Goal: Find contact information: Find contact information

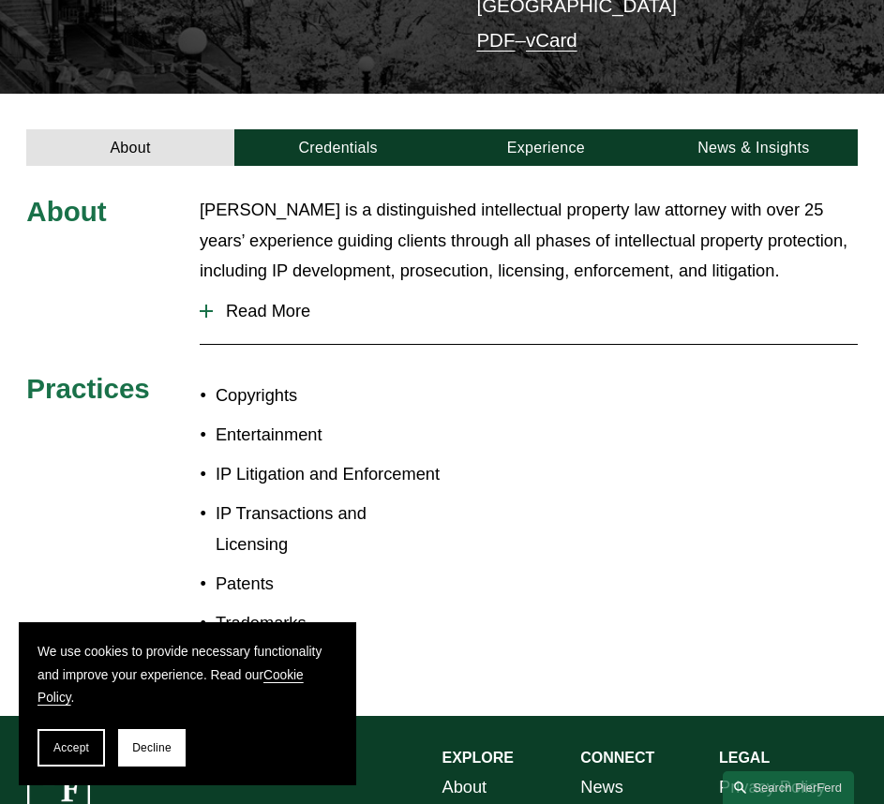
scroll to position [313, 0]
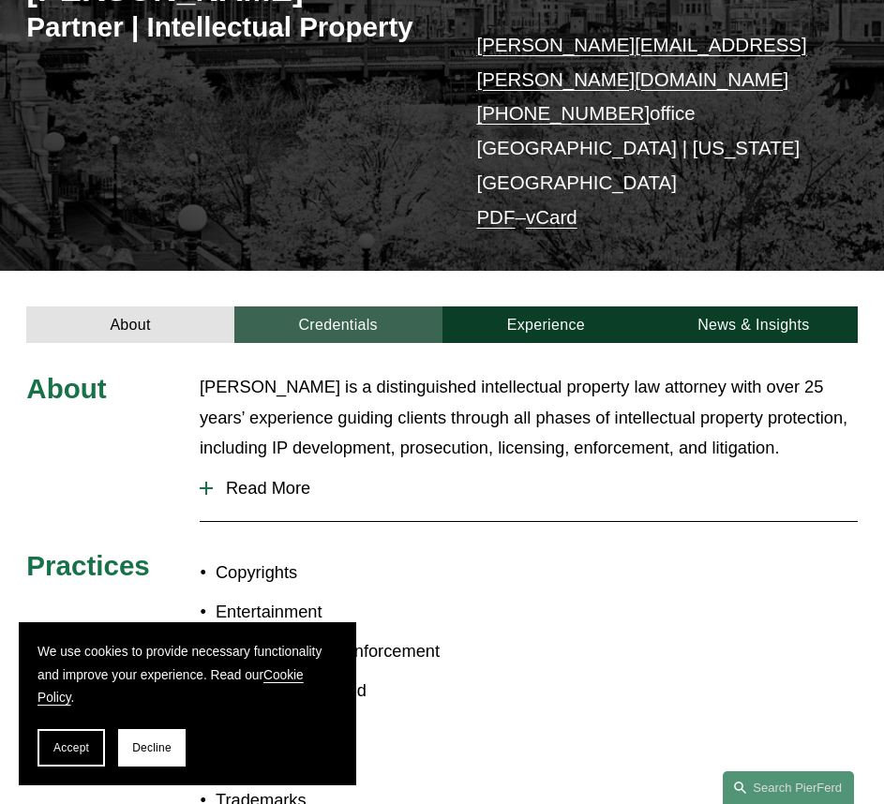
click at [320, 306] on link "Credentials" at bounding box center [338, 324] width 208 height 36
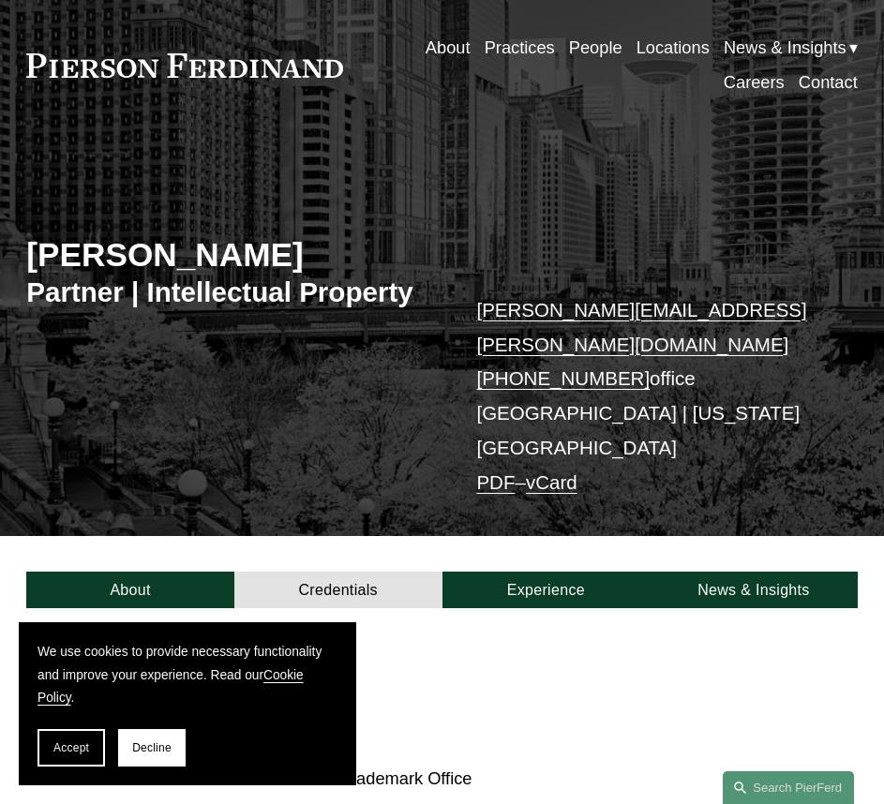
scroll to position [0, 0]
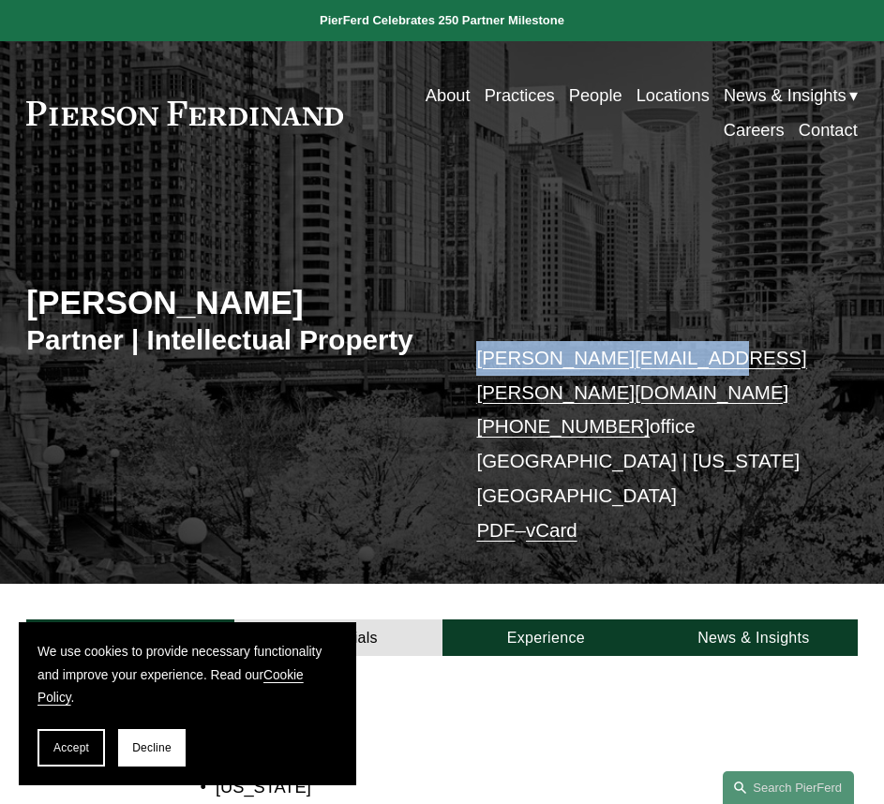
drag, startPoint x: 687, startPoint y: 355, endPoint x: 470, endPoint y: 365, distance: 216.7
click at [470, 367] on div "Eric N. Kohli Partner | Intellectual Property eric.kohli@pierferd.com +1.702.41…" at bounding box center [442, 398] width 884 height 373
copy link "eric.kohli@pierferd.com"
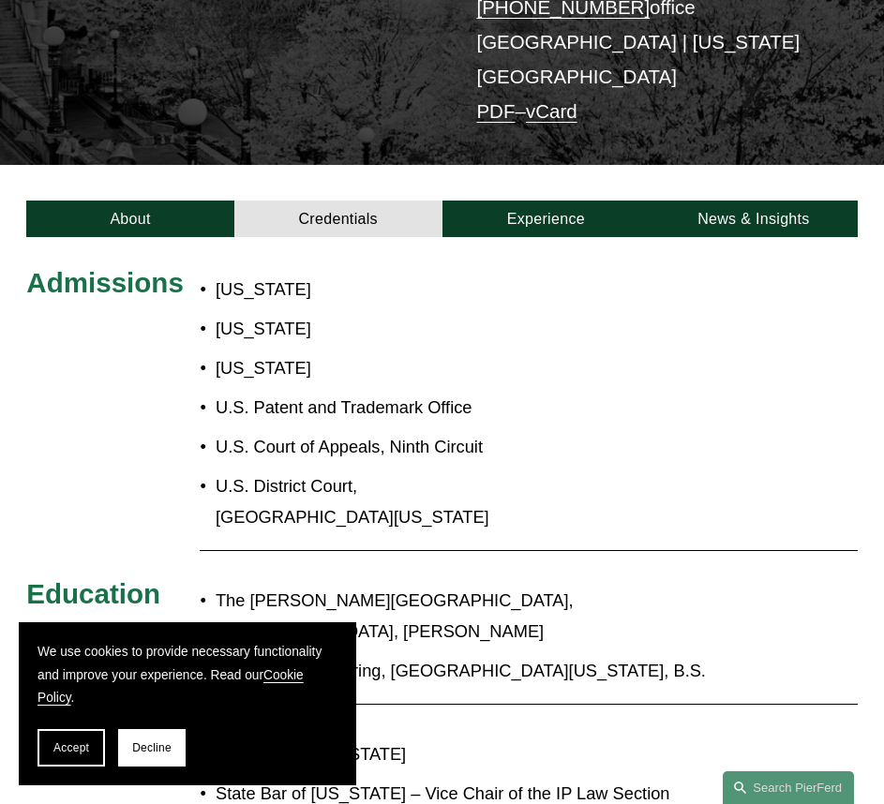
scroll to position [468, 0]
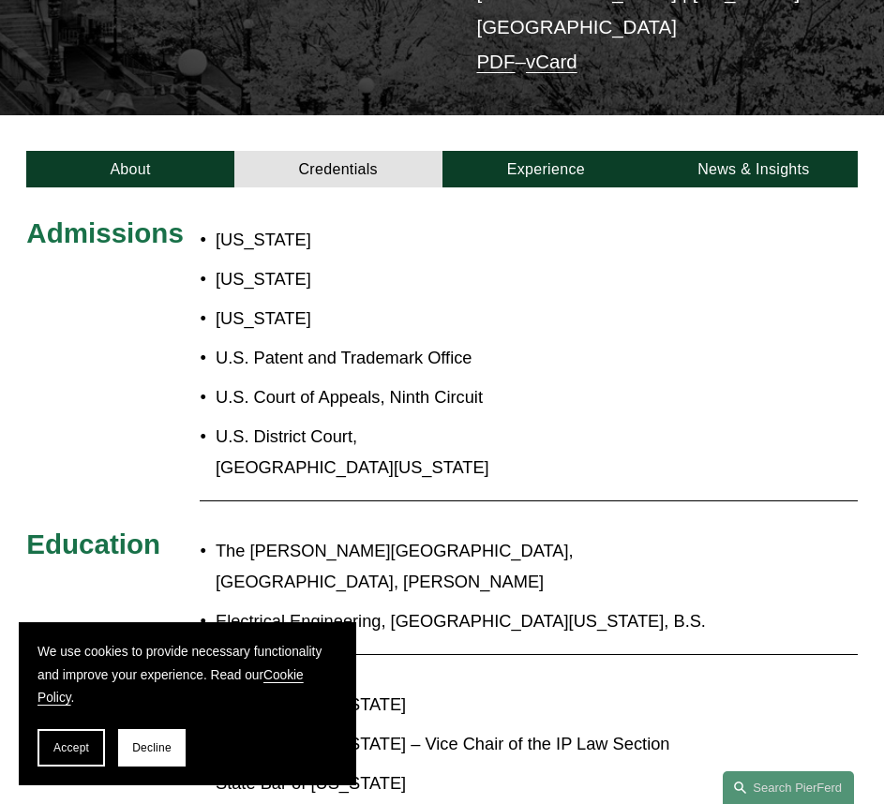
click at [346, 417] on div "Admissions Illinois Missouri Nevada U.S. Patent and Trademark Office U.S. Court…" at bounding box center [442, 718] width 884 height 1004
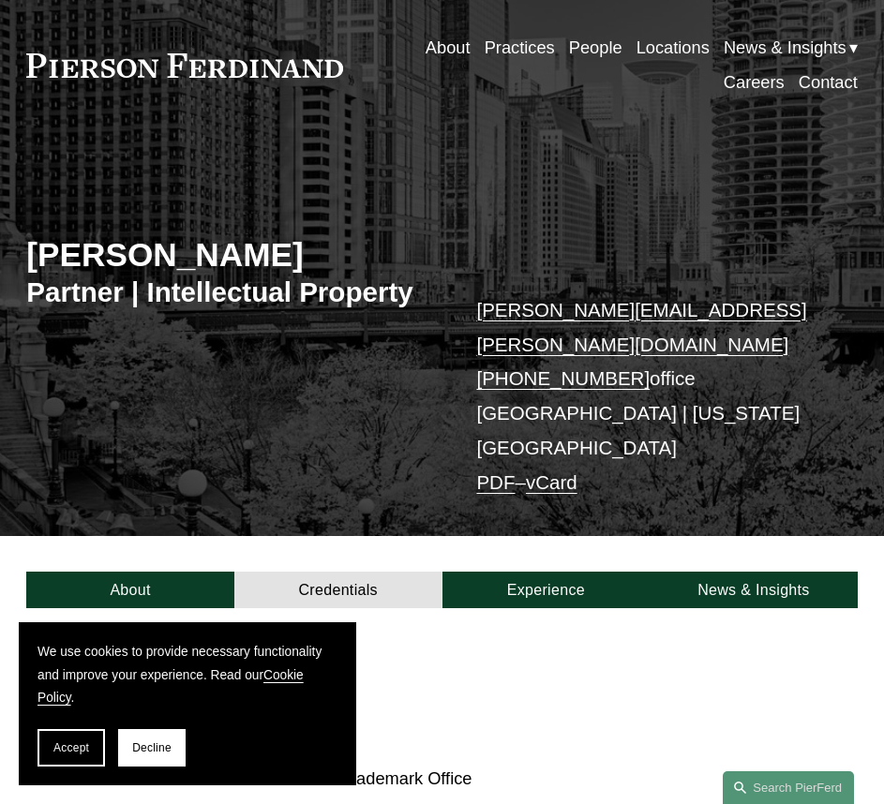
scroll to position [0, 0]
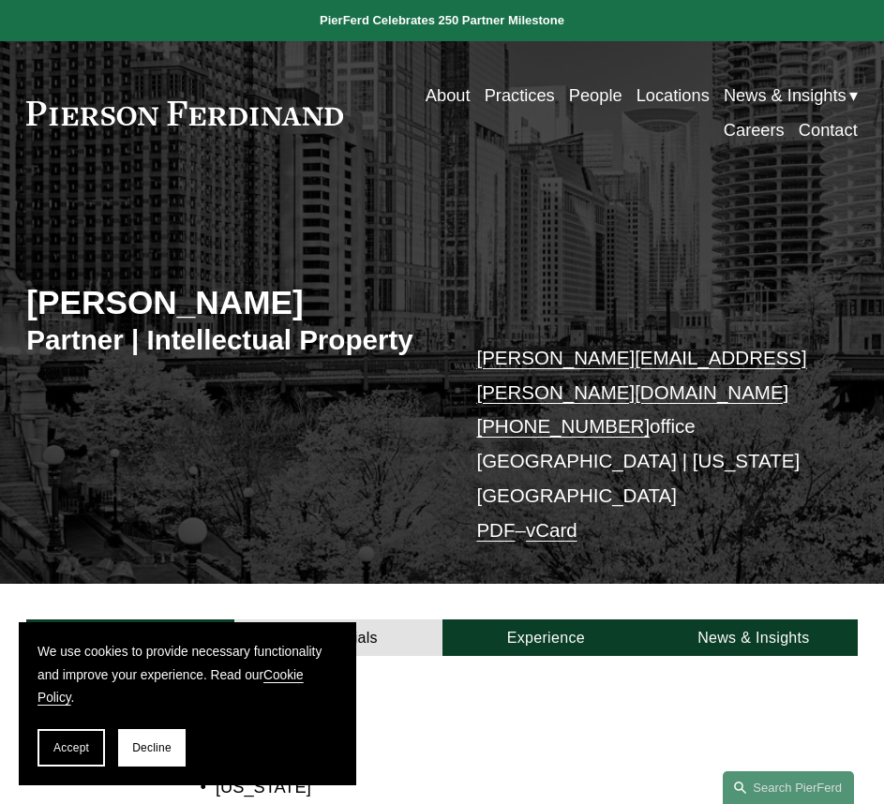
drag, startPoint x: 350, startPoint y: 119, endPoint x: 31, endPoint y: 114, distance: 319.5
click at [32, 114] on div "About Practices People Locations News & Insights News" at bounding box center [441, 113] width 830 height 68
